Goal: Information Seeking & Learning: Learn about a topic

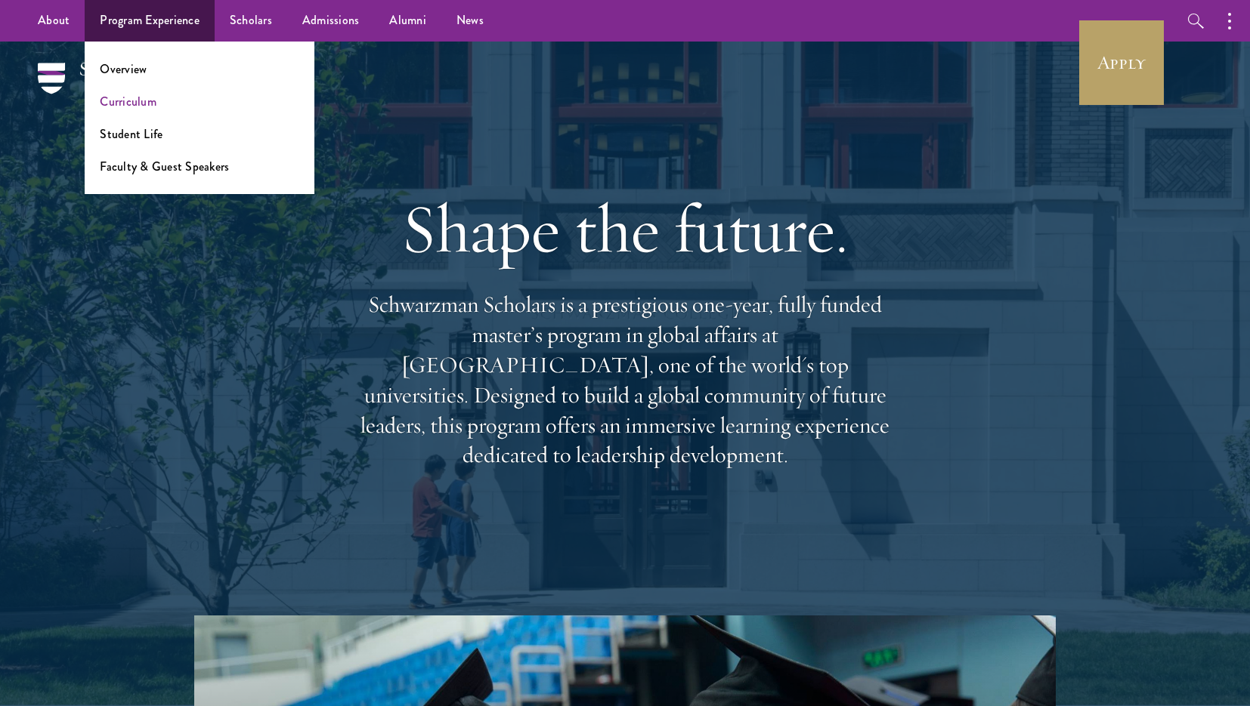
click at [142, 96] on link "Curriculum" at bounding box center [128, 101] width 57 height 17
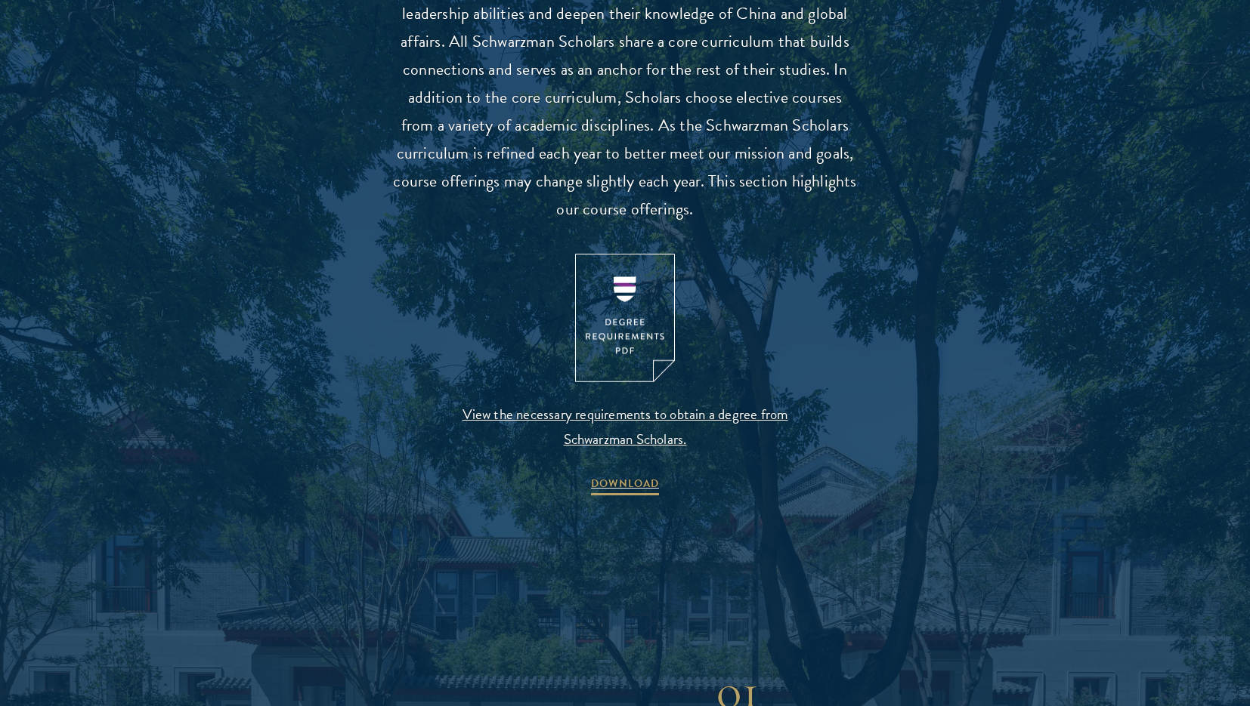
scroll to position [1572, 0]
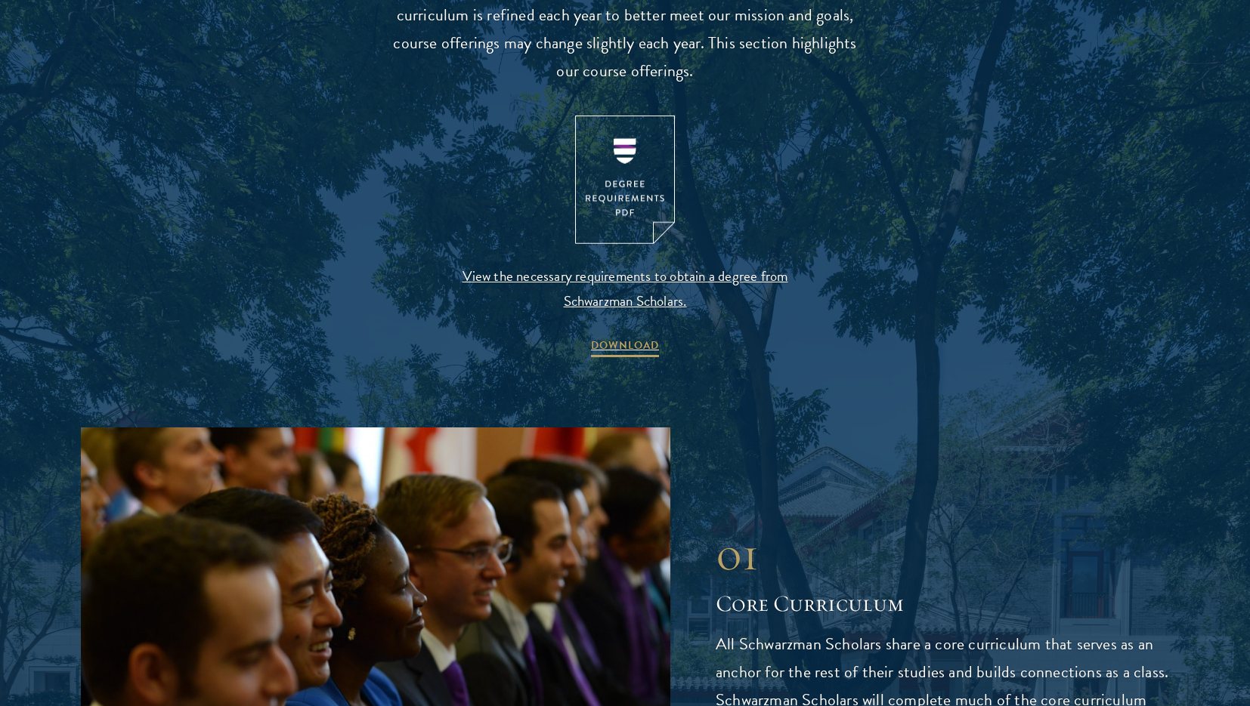
click at [607, 211] on img at bounding box center [625, 180] width 100 height 129
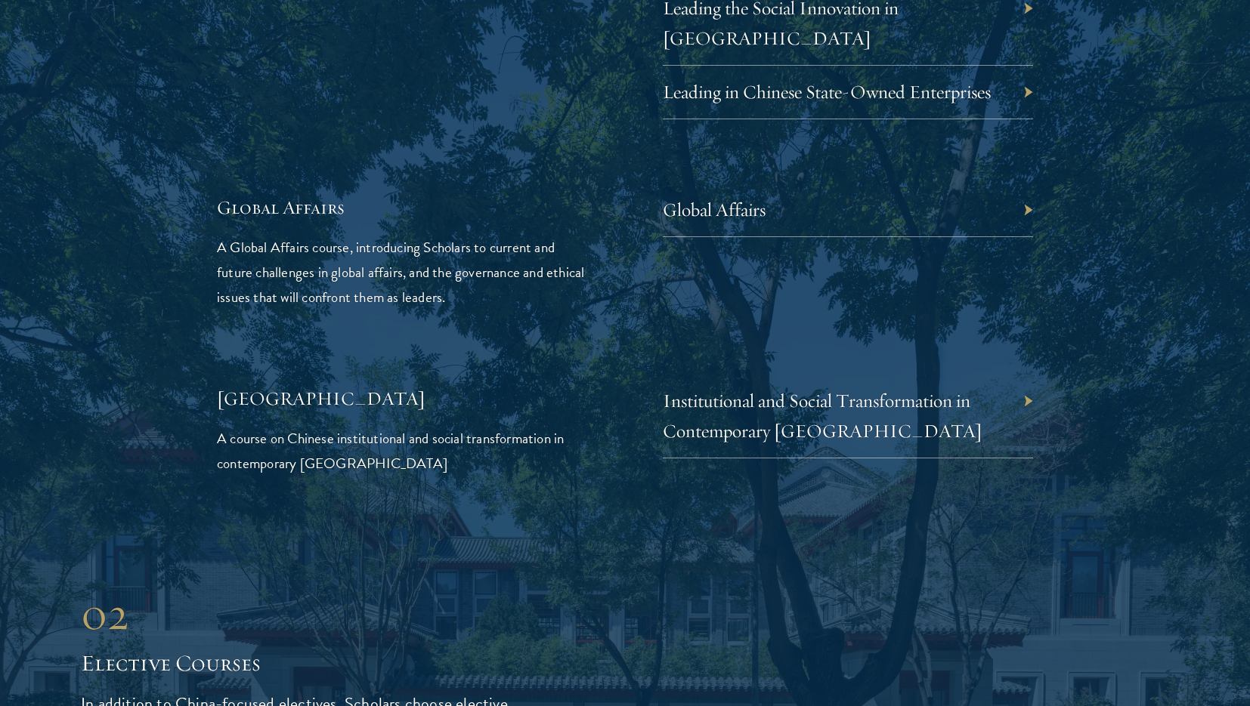
scroll to position [3508, 0]
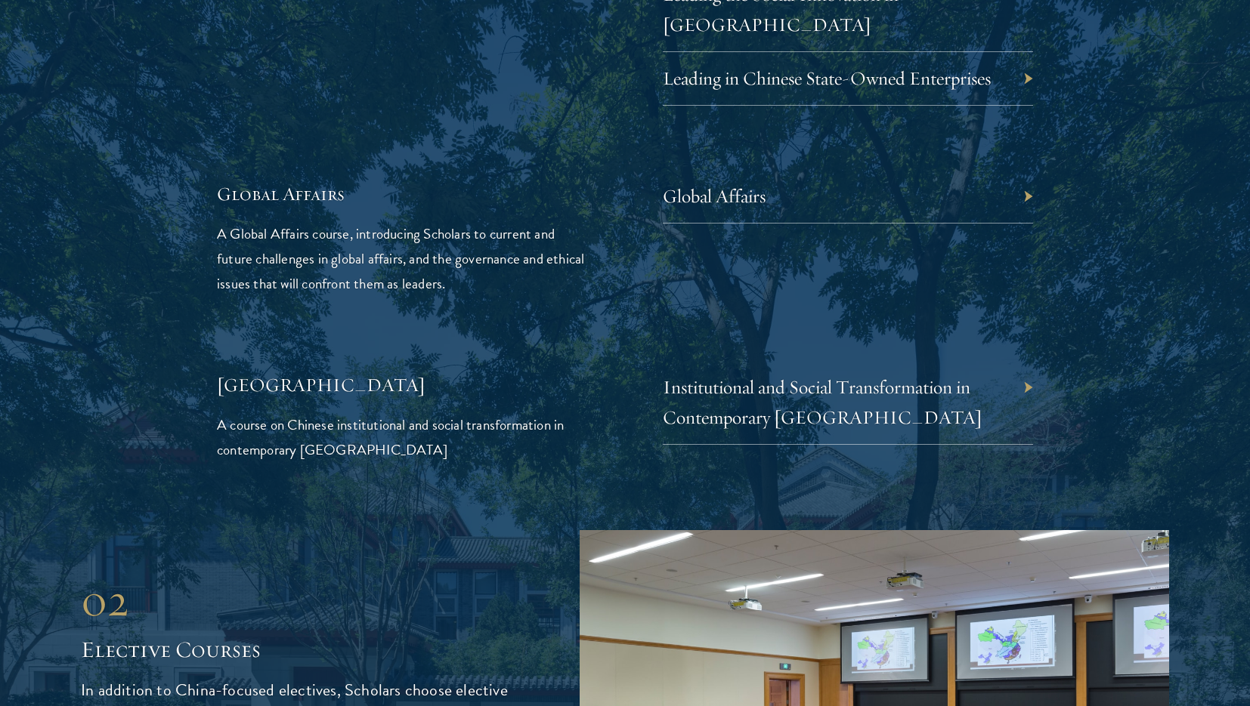
click at [849, 170] on div "Global Affairs" at bounding box center [848, 197] width 370 height 54
click at [1027, 170] on div "Global Affairs" at bounding box center [848, 197] width 370 height 54
click at [876, 375] on div "Institutional and Social Transformation in Contemporary China" at bounding box center [848, 403] width 370 height 84
click at [1030, 361] on div "Institutional and Social Transformation in Contemporary China" at bounding box center [848, 403] width 370 height 84
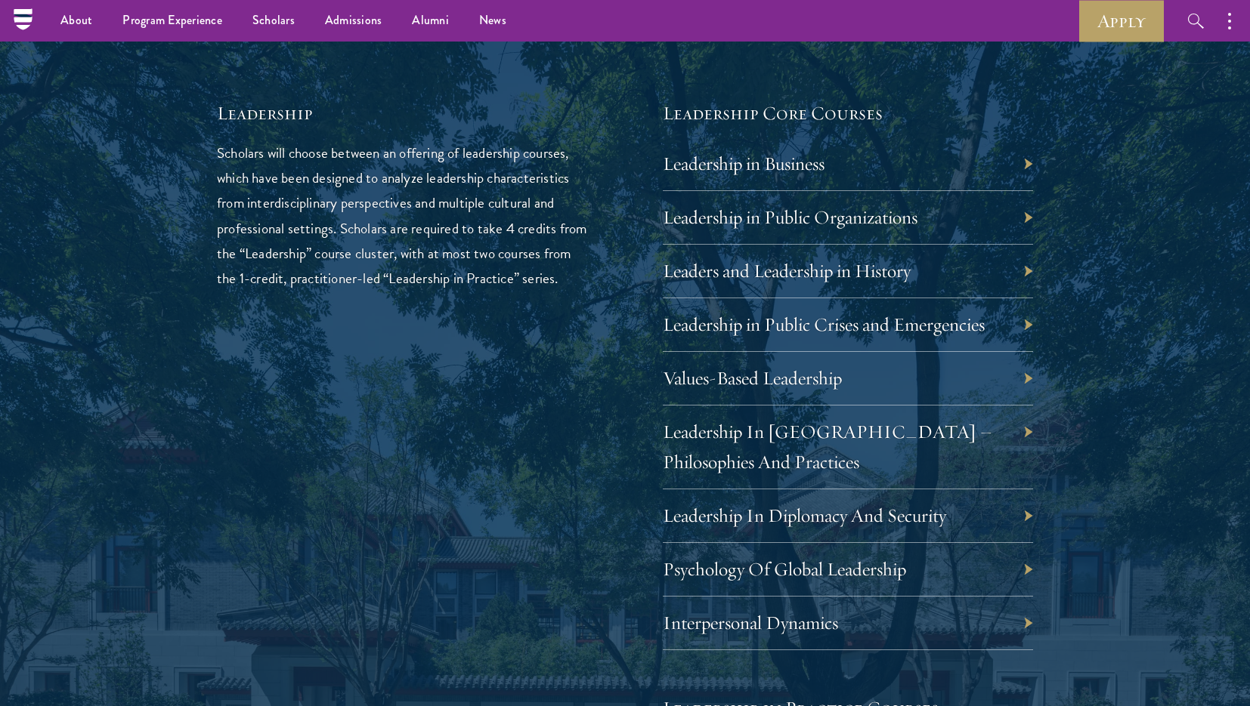
scroll to position [1719, 0]
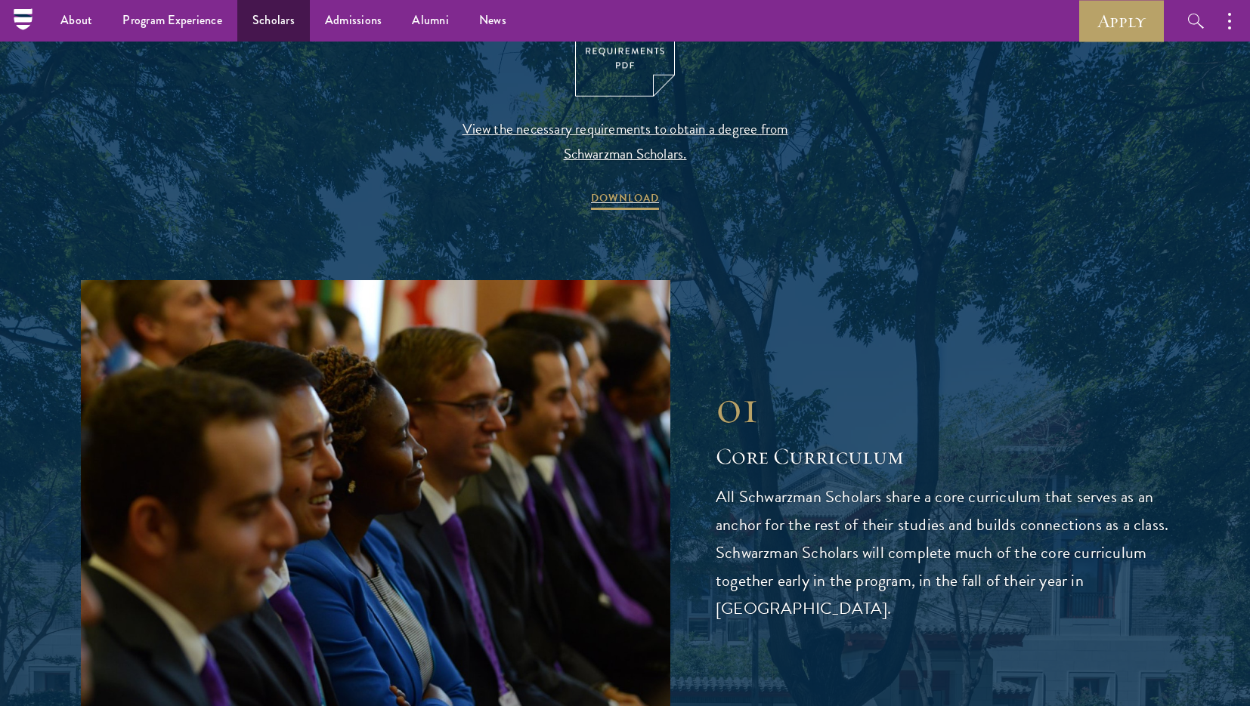
click at [276, 26] on link "Scholars" at bounding box center [273, 21] width 73 height 42
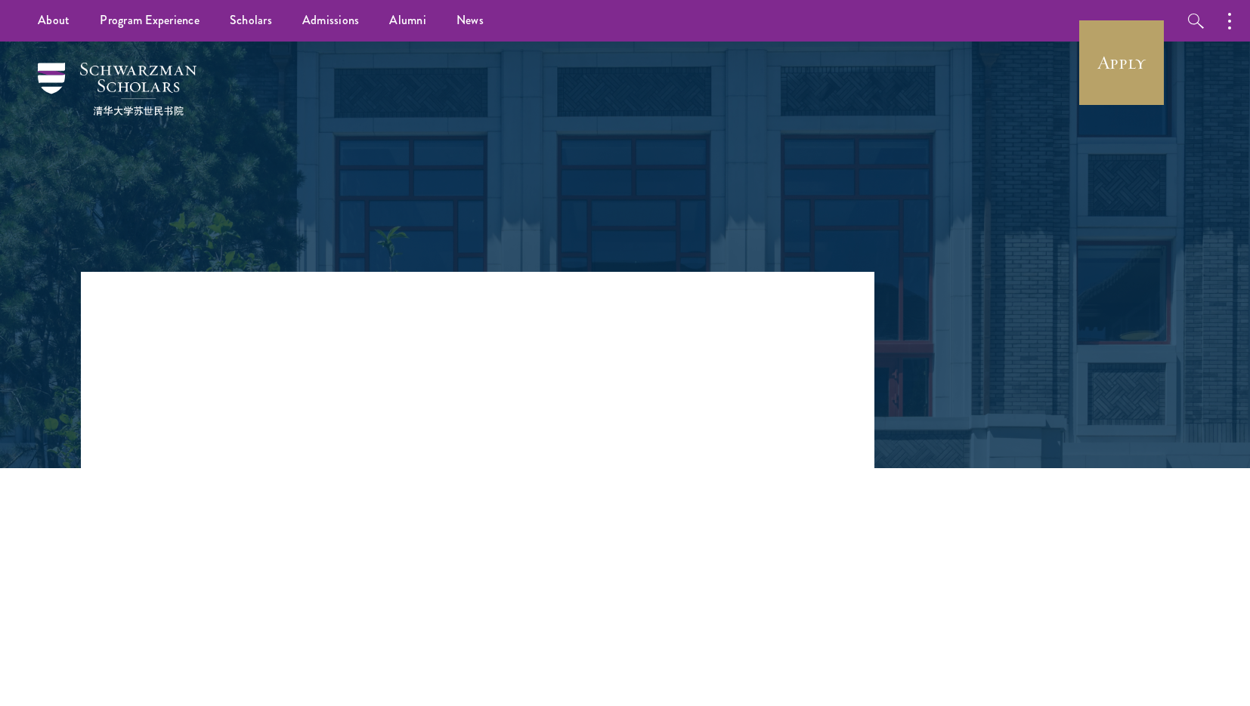
click at [465, 418] on h3 "Ethics And Governance Of Artificial Intelligence" at bounding box center [386, 406] width 431 height 85
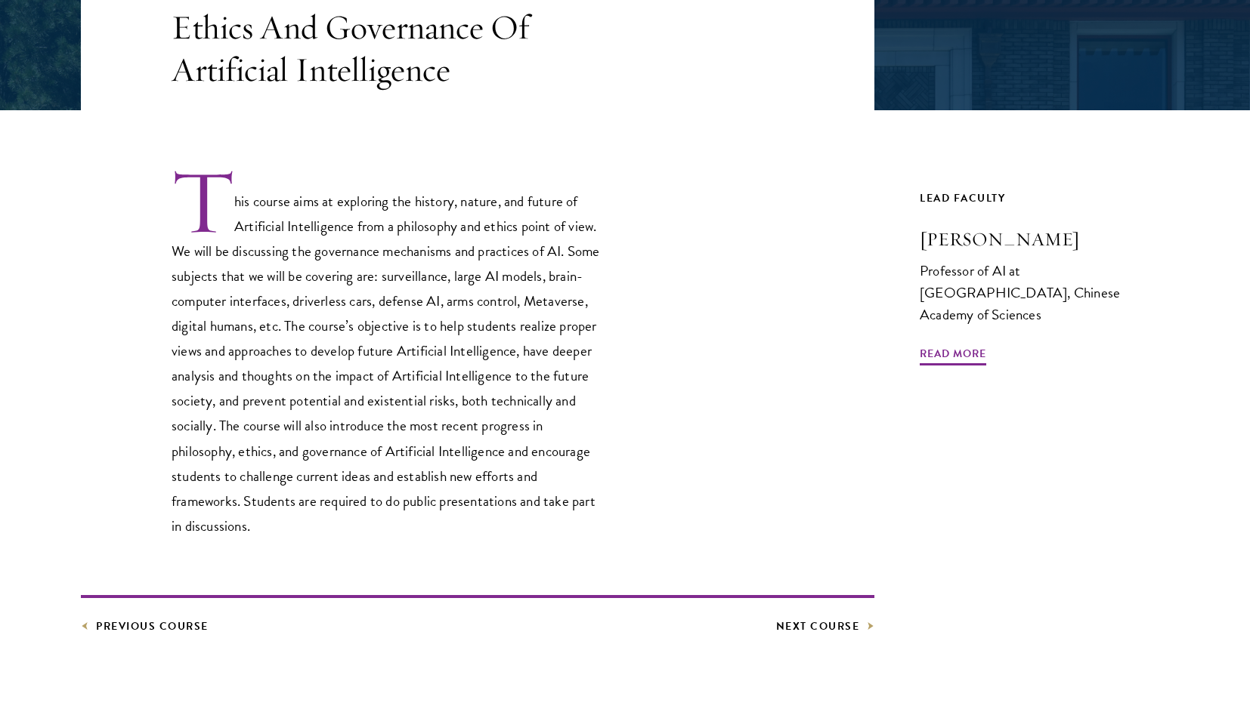
scroll to position [379, 0]
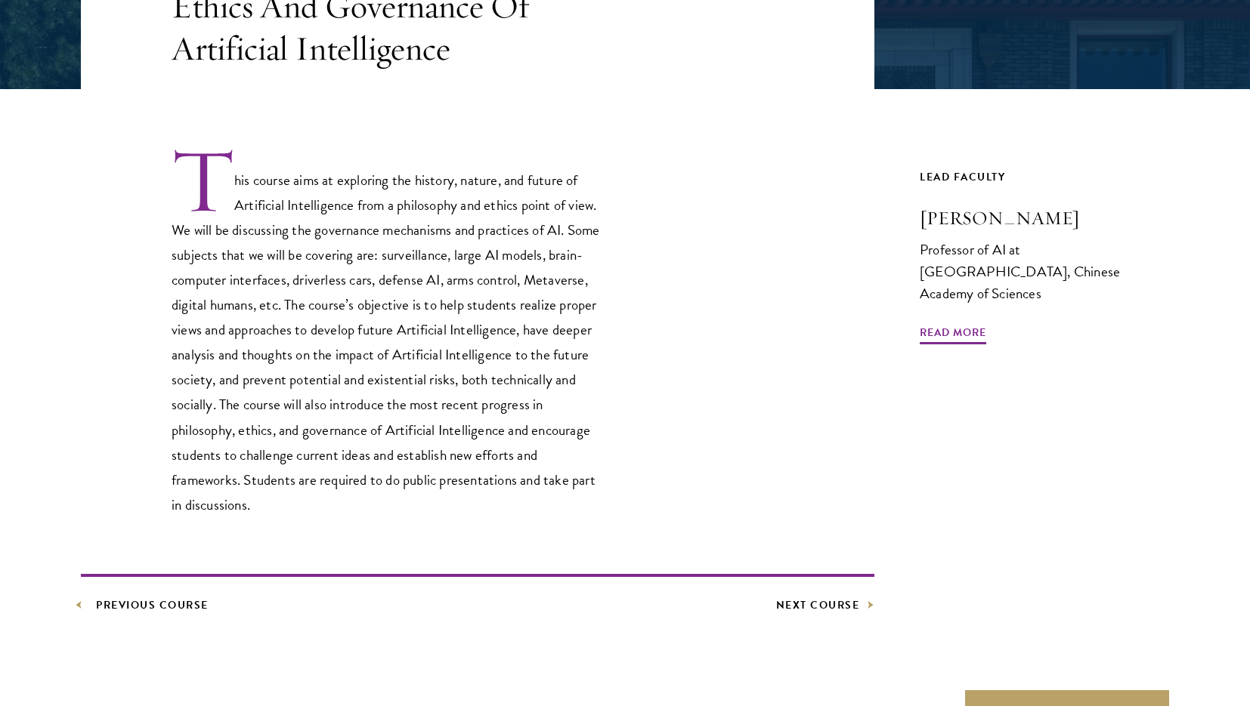
click at [122, 602] on link "Previous Course" at bounding box center [145, 605] width 128 height 19
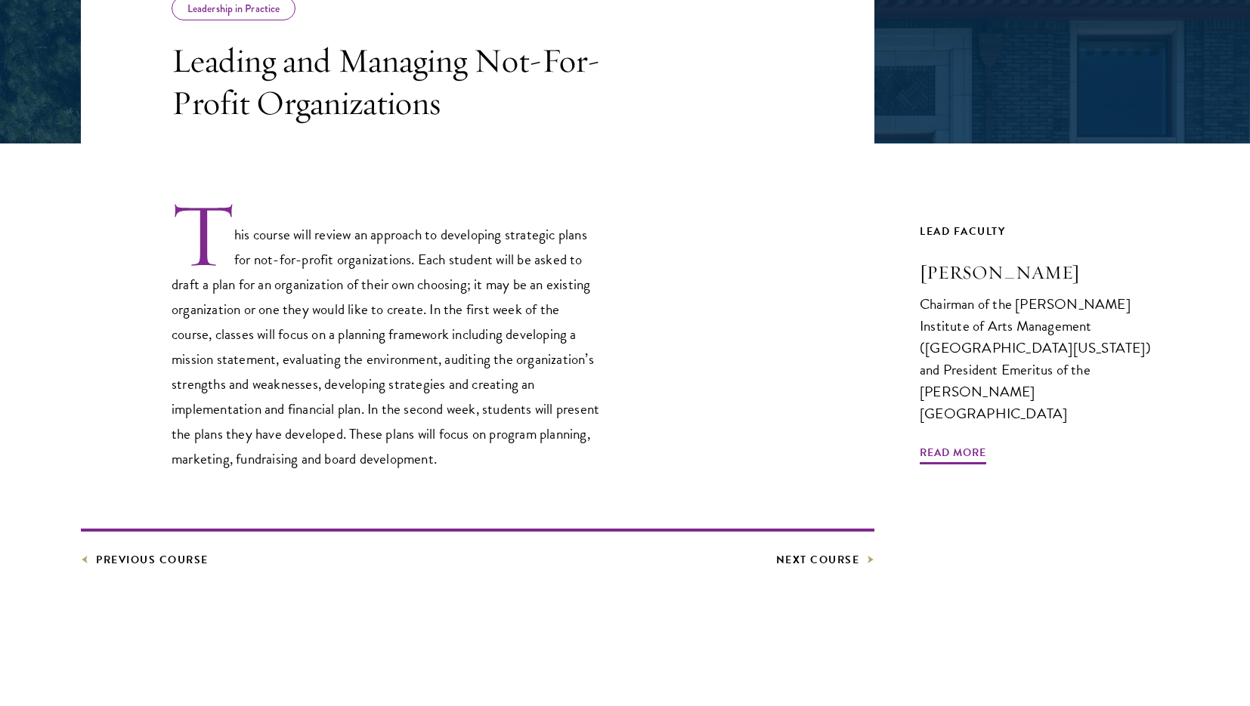
scroll to position [393, 0]
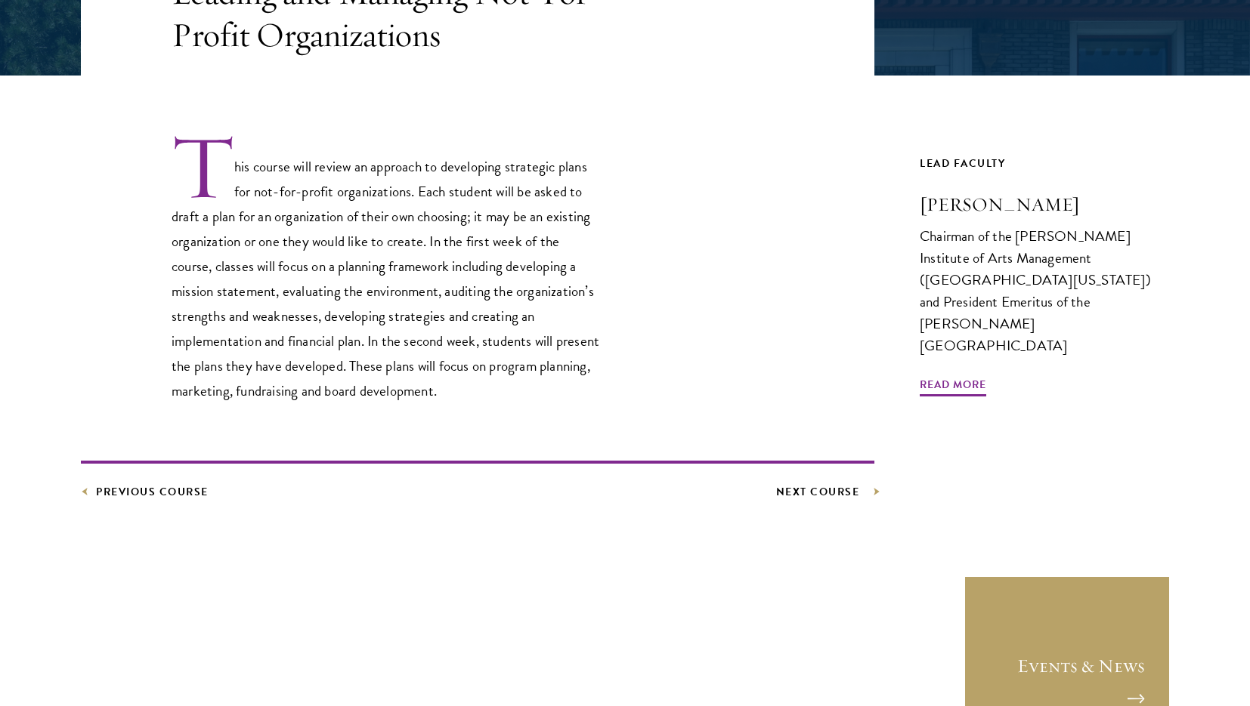
click at [783, 490] on link "Next Course" at bounding box center [825, 492] width 99 height 19
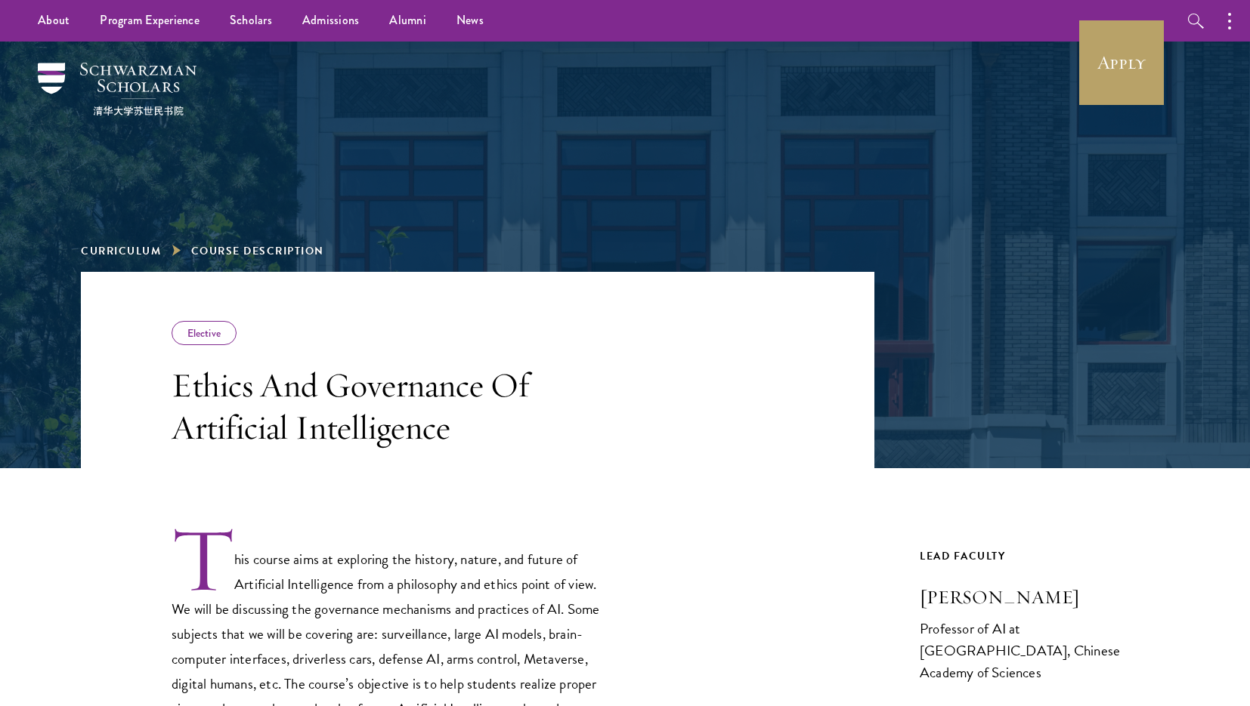
scroll to position [-1, 0]
click at [212, 328] on div "Elective" at bounding box center [203, 333] width 65 height 24
click at [200, 337] on div "Elective" at bounding box center [203, 333] width 65 height 24
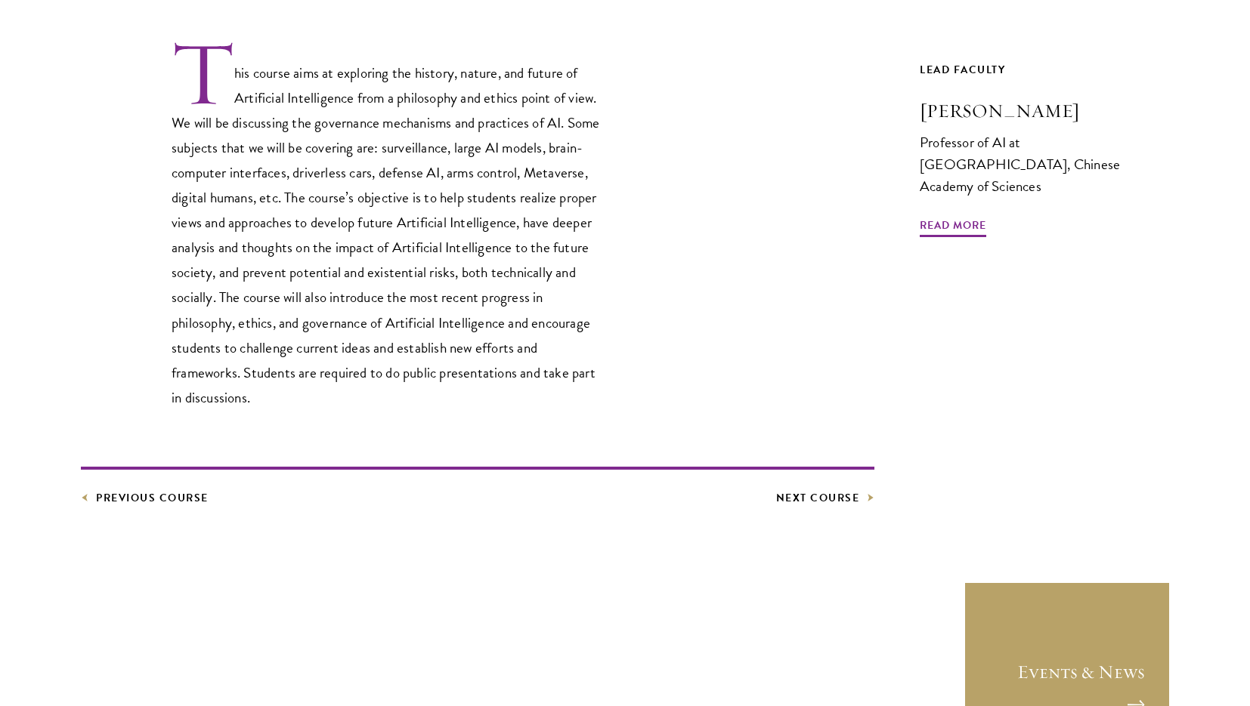
scroll to position [506, 0]
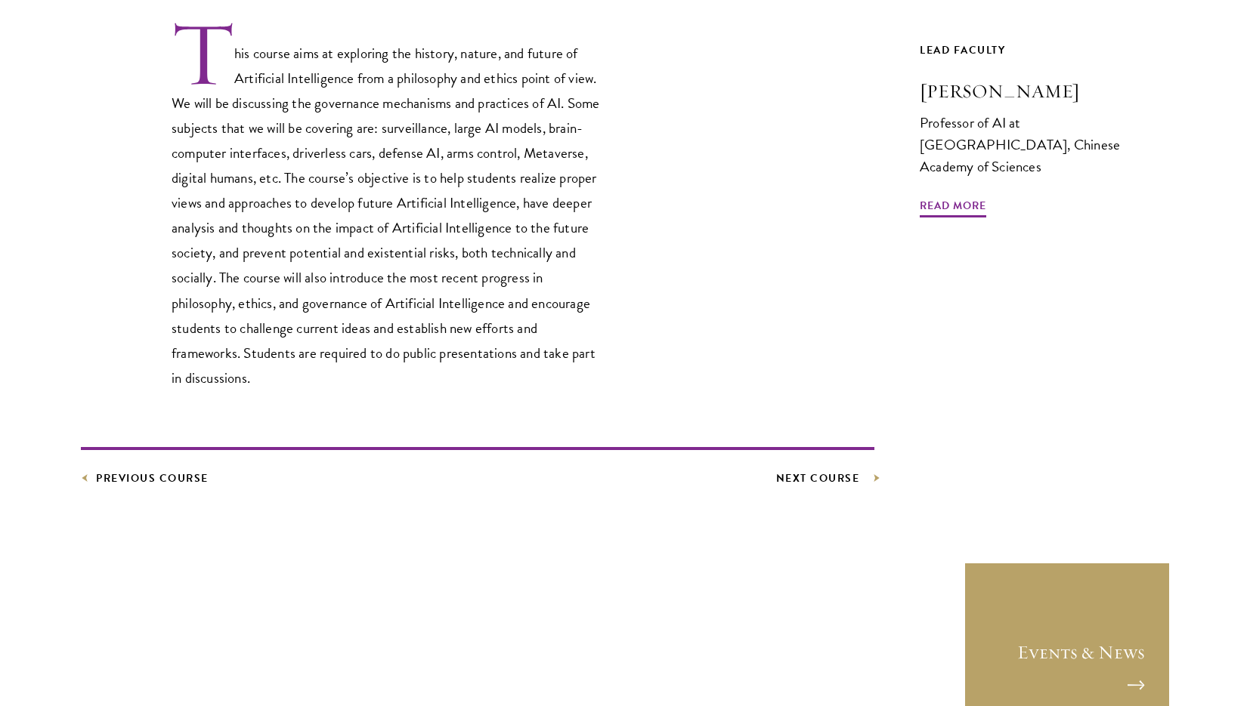
click at [821, 475] on link "Next Course" at bounding box center [825, 478] width 99 height 19
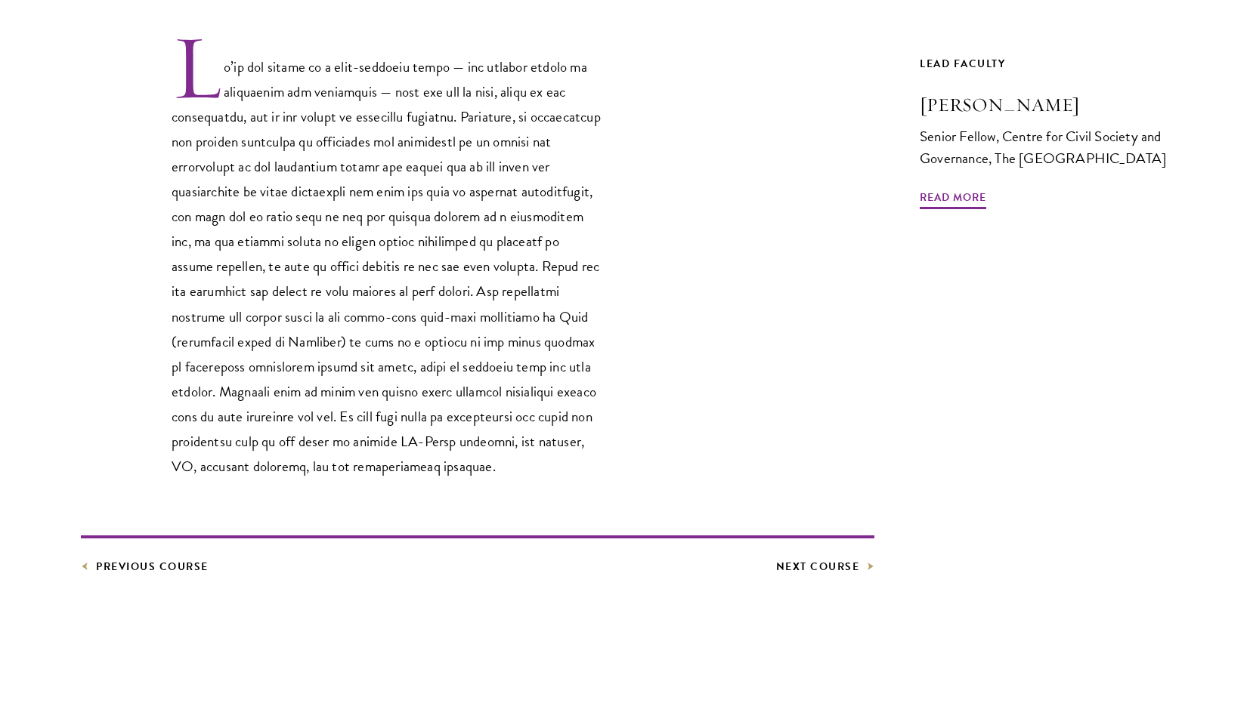
scroll to position [504, 0]
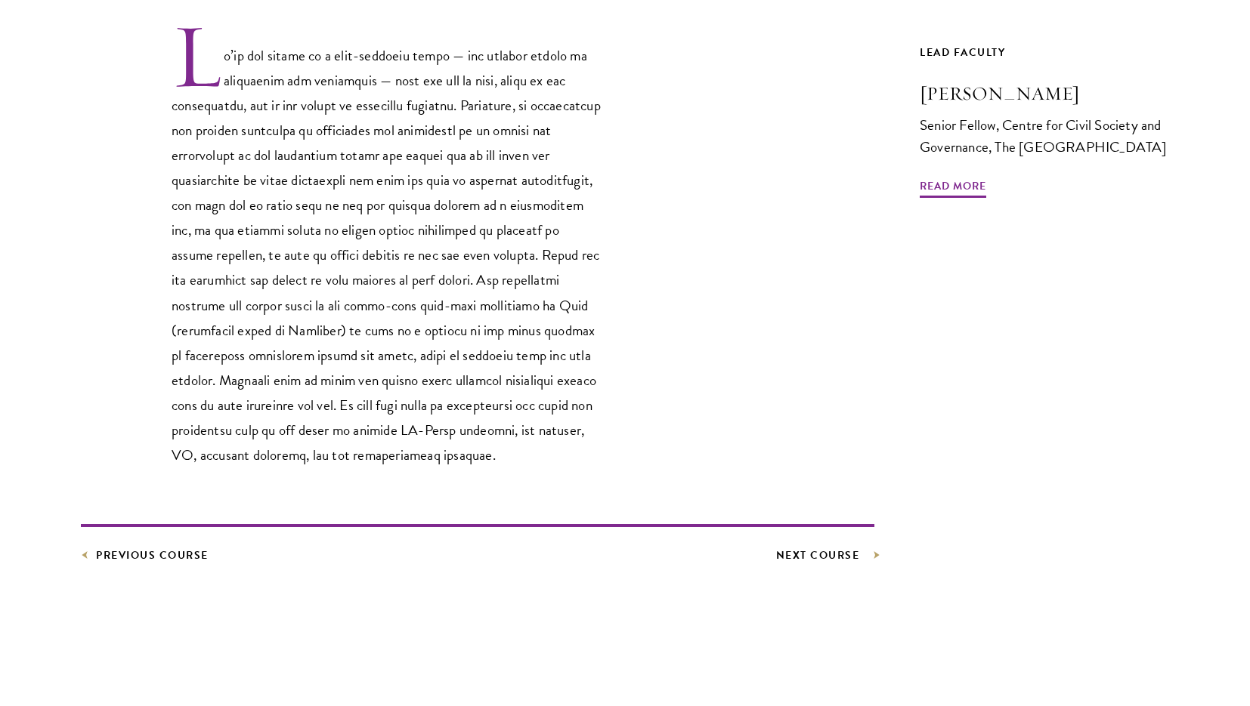
click at [811, 565] on link "Next Course" at bounding box center [825, 555] width 99 height 19
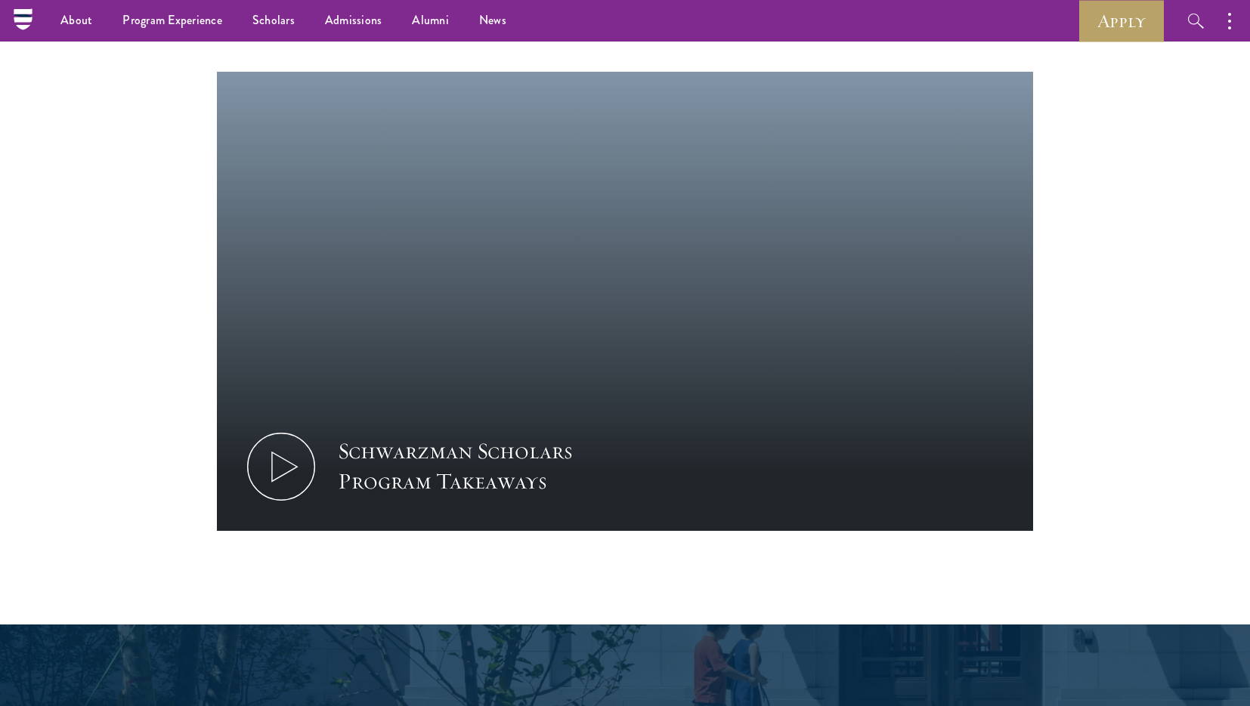
scroll to position [1419, 0]
